Goal: Information Seeking & Learning: Learn about a topic

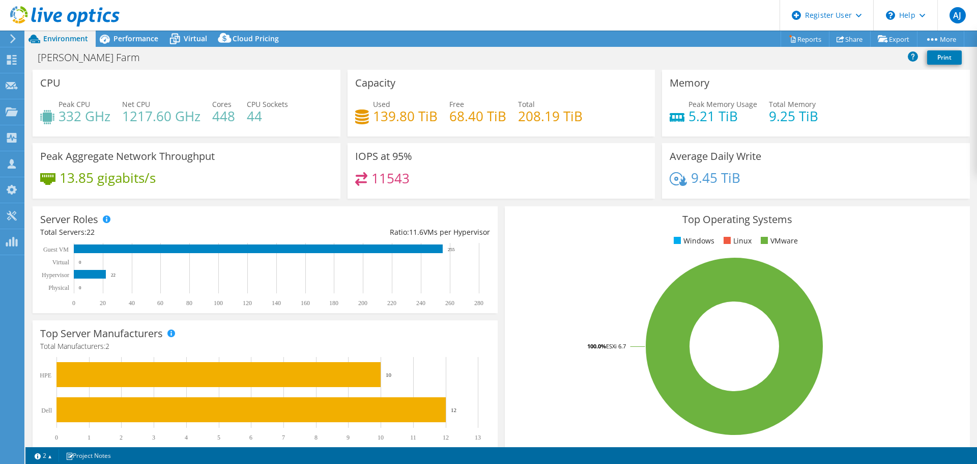
select select "[GEOGRAPHIC_DATA]"
select select "JPY"
click at [791, 40] on link "Reports" at bounding box center [805, 39] width 49 height 16
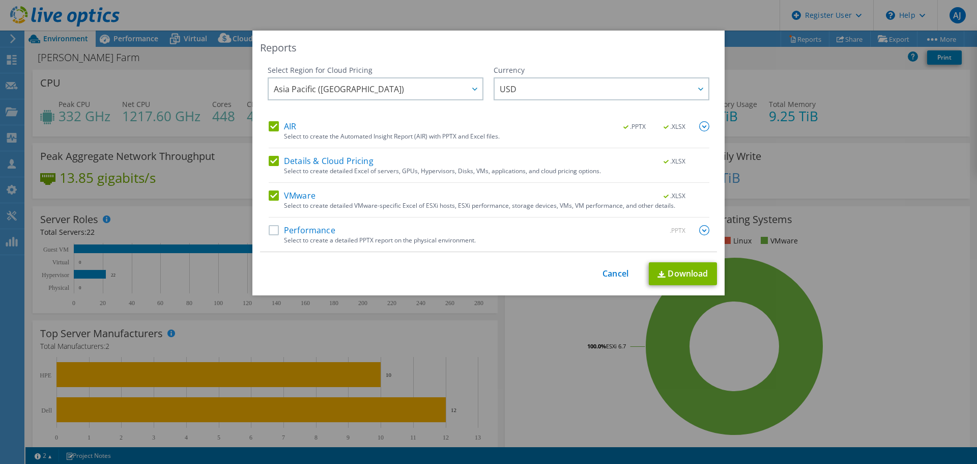
click at [271, 159] on label "Details & Cloud Pricing" at bounding box center [321, 161] width 105 height 10
click at [0, 0] on input "Details & Cloud Pricing" at bounding box center [0, 0] width 0 height 0
click at [273, 131] on label "AIR" at bounding box center [282, 126] width 27 height 10
click at [0, 0] on input "AIR" at bounding box center [0, 0] width 0 height 0
click at [657, 271] on img at bounding box center [661, 274] width 8 height 7
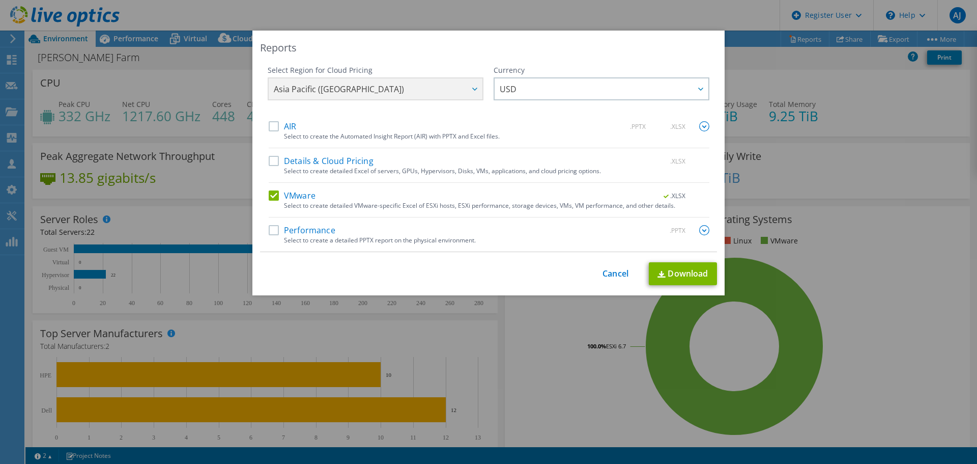
click at [880, 119] on div "Reports Select Region for Cloud Pricing Asia Pacific ([GEOGRAPHIC_DATA]) [GEOGR…" at bounding box center [488, 232] width 977 height 402
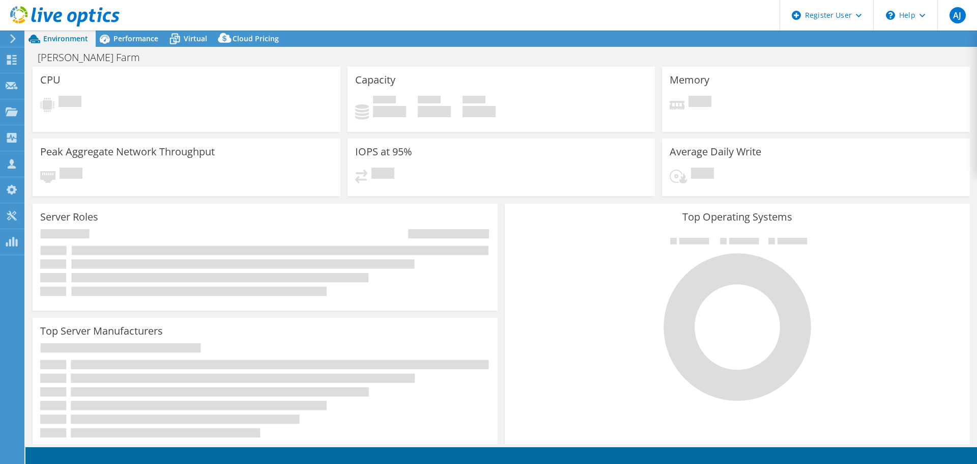
select select "[GEOGRAPHIC_DATA]"
select select "USD"
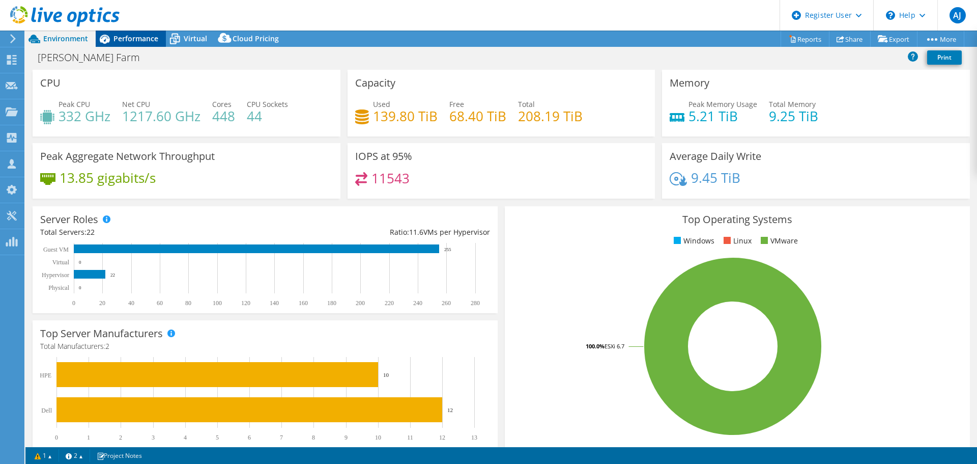
click at [148, 45] on div "Performance" at bounding box center [131, 39] width 70 height 16
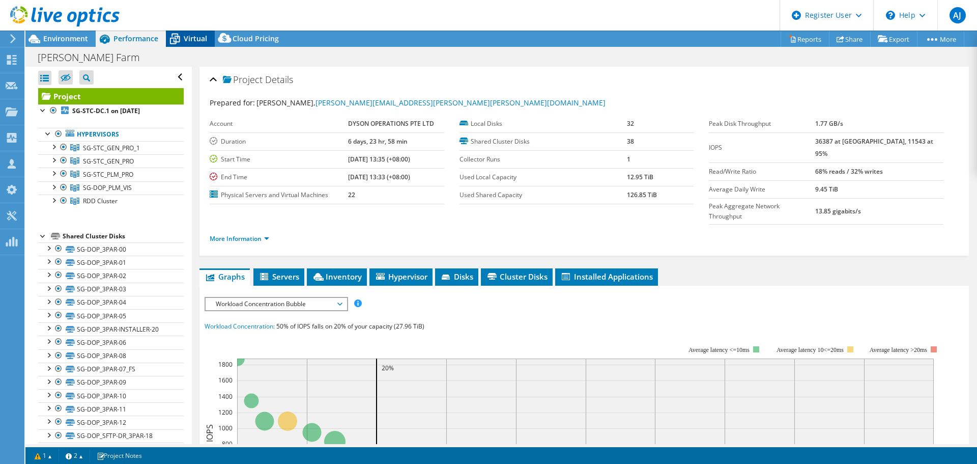
click at [188, 42] on span "Virtual" at bounding box center [195, 39] width 23 height 10
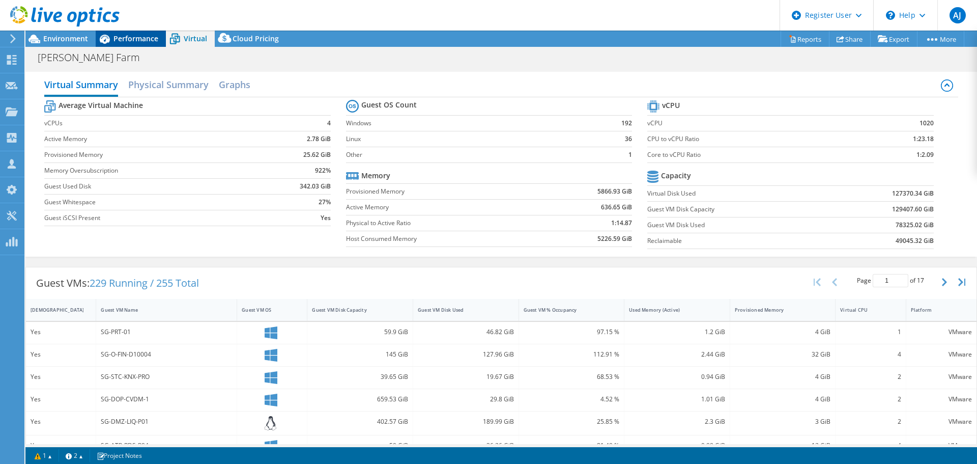
click at [149, 37] on span "Performance" at bounding box center [135, 39] width 45 height 10
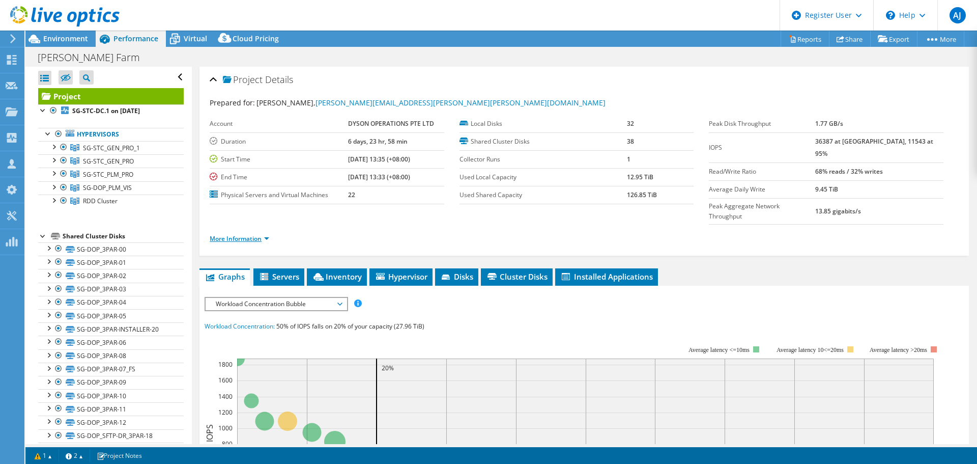
click at [265, 234] on link "More Information" at bounding box center [240, 238] width 60 height 9
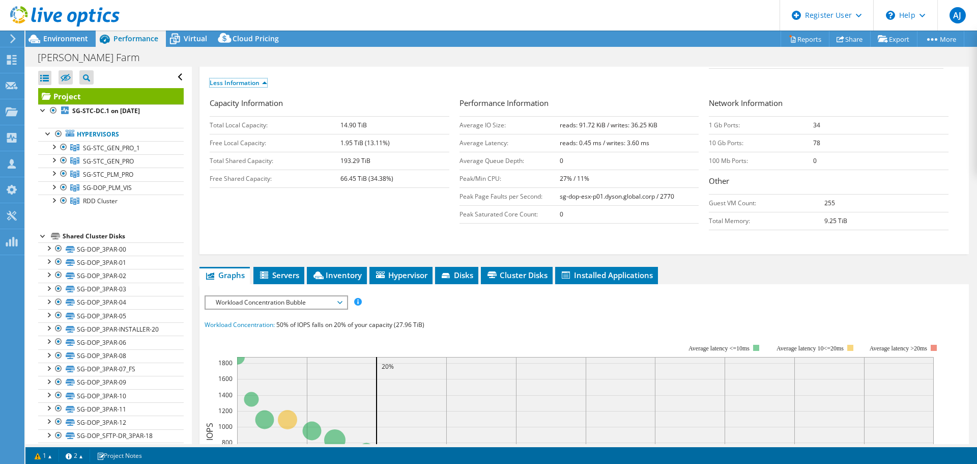
scroll to position [204, 0]
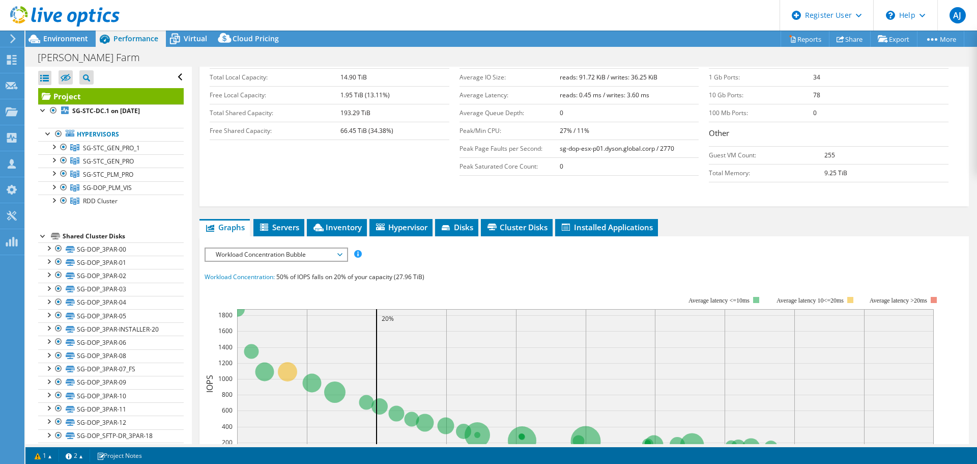
click at [325, 248] on span "Workload Concentration Bubble" at bounding box center [276, 254] width 131 height 12
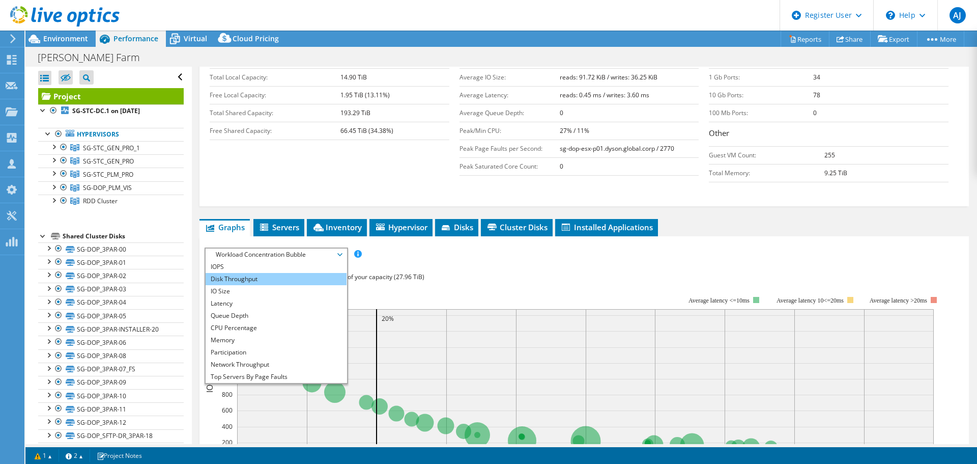
click at [262, 273] on li "Disk Throughput" at bounding box center [276, 279] width 141 height 12
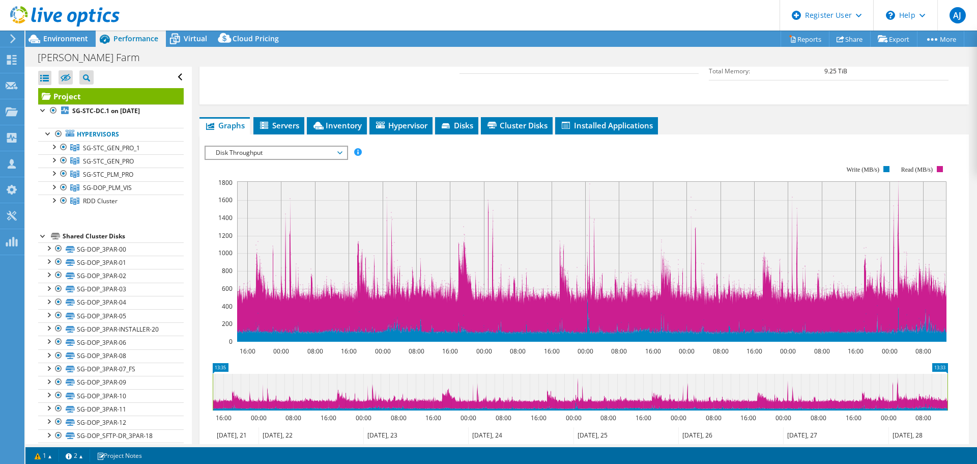
scroll to position [0, 0]
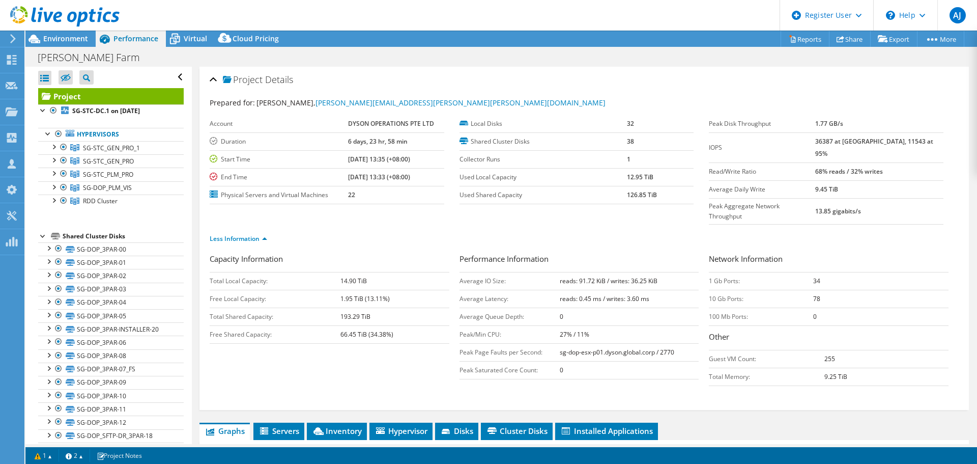
click at [870, 119] on td "1.77 GB/s" at bounding box center [879, 124] width 128 height 18
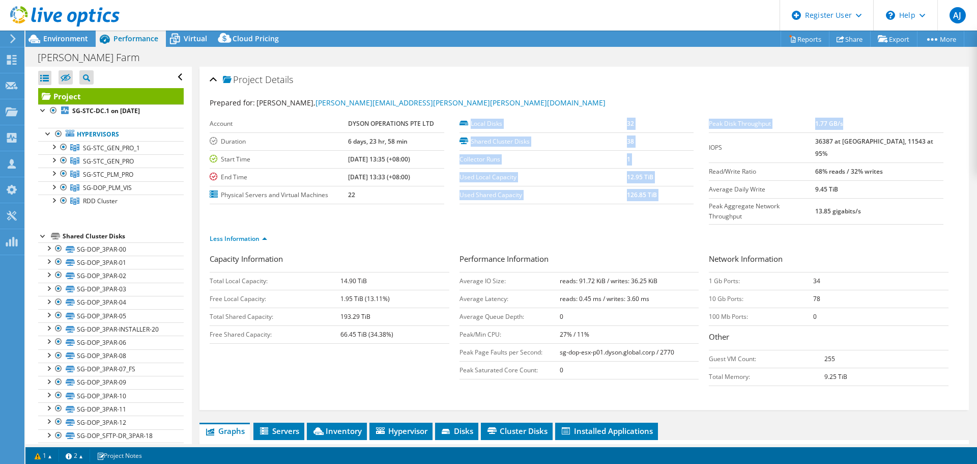
drag, startPoint x: 867, startPoint y: 124, endPoint x: 699, endPoint y: 123, distance: 167.9
click at [699, 123] on section "Prepared for: Ronald Choong, Ronald.Choong@dyson.com Account DYSON OPERATIONS P…" at bounding box center [584, 175] width 749 height 156
copy section "Local Disks 32 Shared Cluster Disks 38 Collector Runs 1 Used Local Capacity 12.…"
